Goal: Navigation & Orientation: Find specific page/section

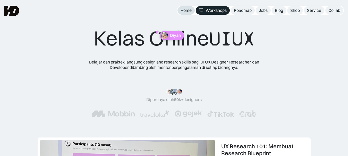
click at [186, 11] on div "Home" at bounding box center [186, 10] width 11 height 5
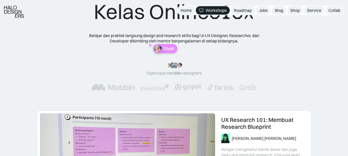
scroll to position [52, 0]
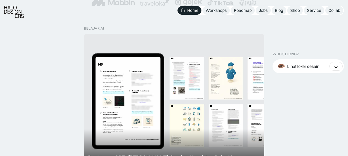
scroll to position [191, 0]
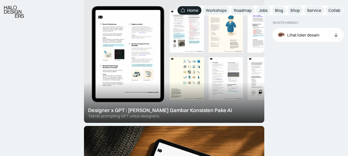
click at [215, 78] on div at bounding box center [174, 55] width 180 height 137
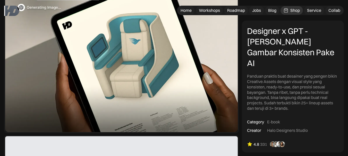
scroll to position [54, 0]
